Goal: Complete application form

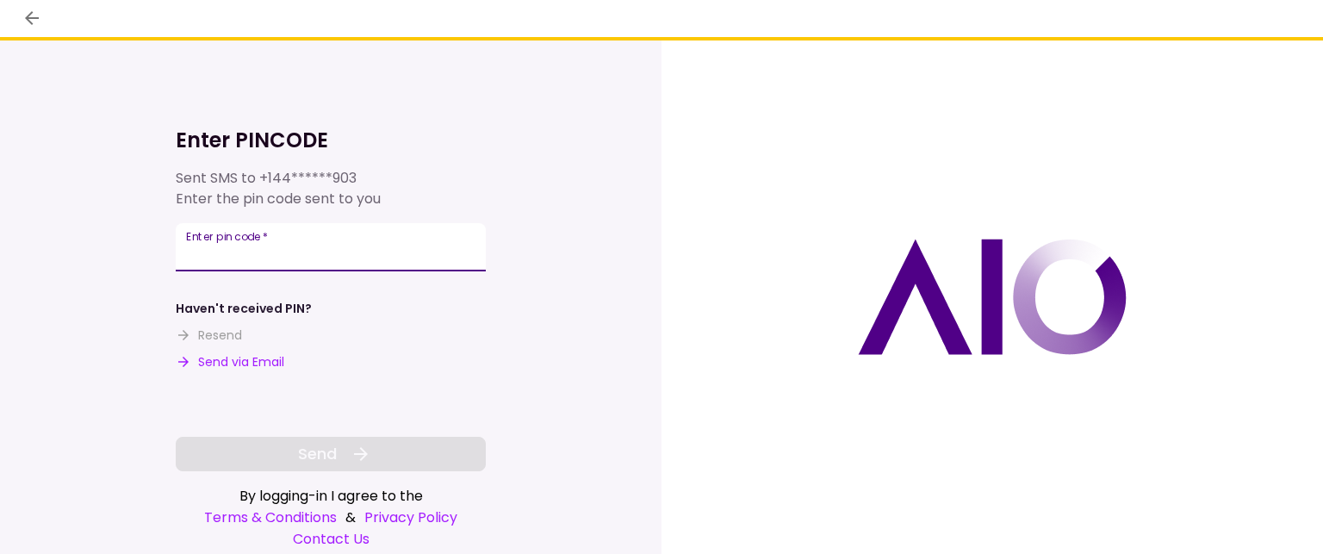
click at [259, 247] on input "Enter pin code   *" at bounding box center [331, 247] width 310 height 48
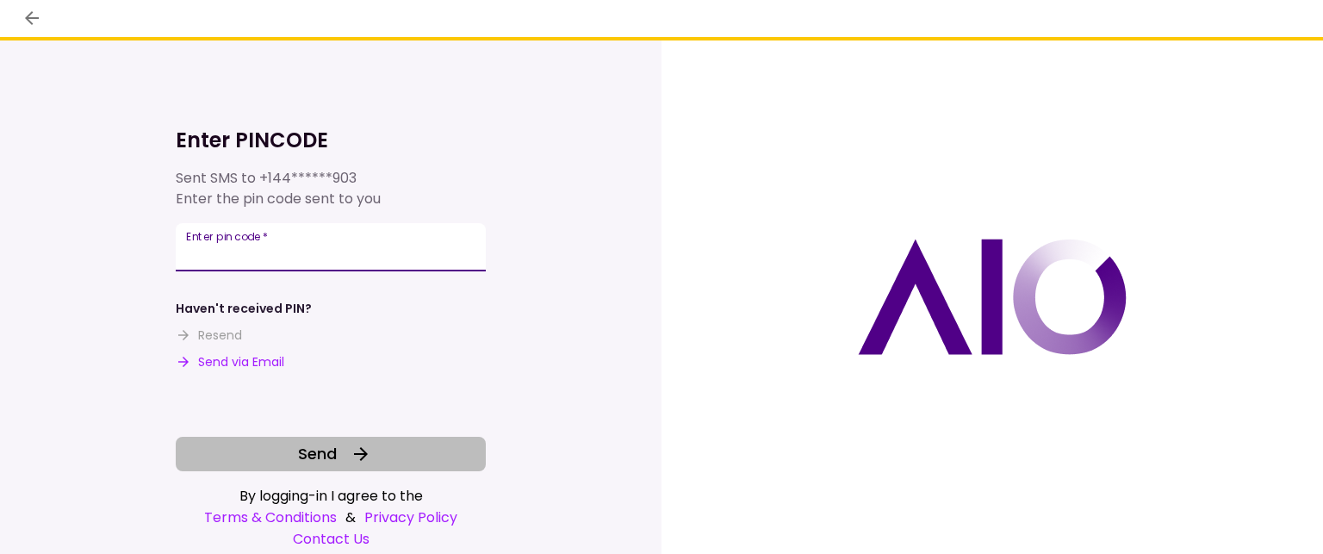
type input "******"
click at [307, 467] on button "Send" at bounding box center [331, 454] width 310 height 34
